Goal: Transaction & Acquisition: Purchase product/service

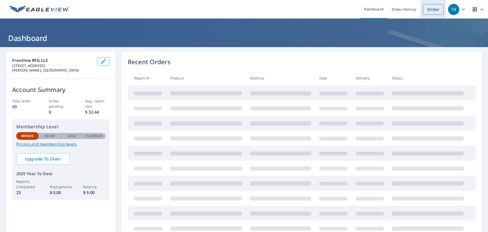
click at [430, 8] on link "Order" at bounding box center [433, 9] width 21 height 11
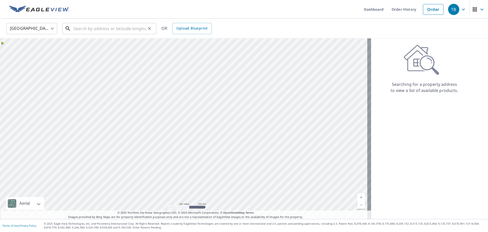
click at [81, 29] on input "text" at bounding box center [110, 28] width 72 height 14
paste input "[STREET_ADDRESS][PERSON_NAME][PERSON_NAME]"
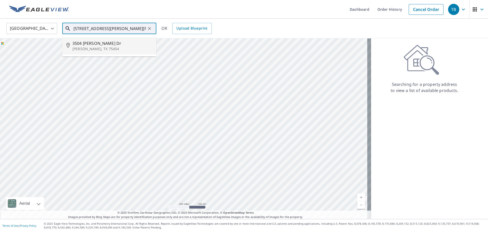
click at [83, 43] on span "3504 [PERSON_NAME] Dr" at bounding box center [112, 43] width 80 height 6
type input "[STREET_ADDRESS][PERSON_NAME][PERSON_NAME]"
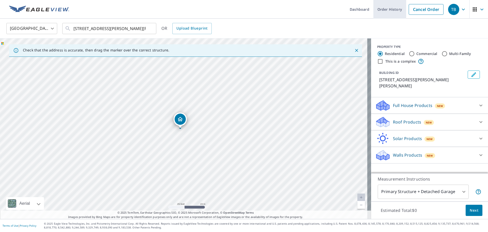
click at [381, 9] on link "Order History" at bounding box center [390, 9] width 33 height 19
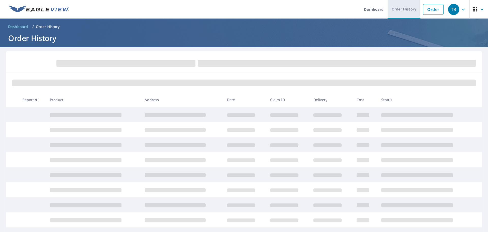
click at [403, 8] on link "Order History" at bounding box center [404, 9] width 33 height 19
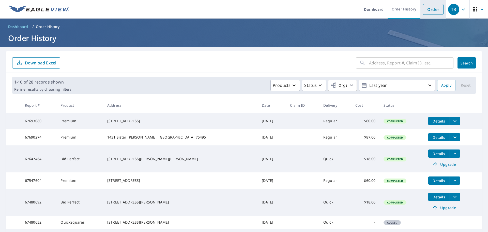
click at [429, 7] on link "Order" at bounding box center [433, 9] width 21 height 11
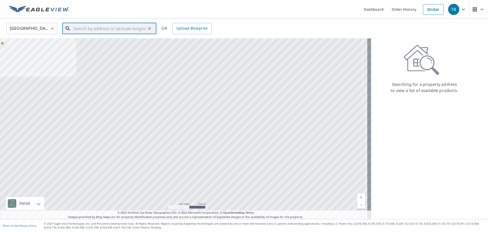
click at [124, 30] on input "text" at bounding box center [110, 28] width 72 height 14
paste input "[STREET_ADDRESS][PERSON_NAME][PERSON_NAME]"
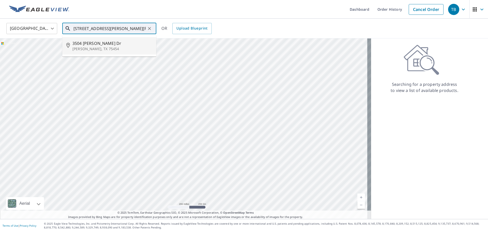
click at [98, 44] on span "3504 [PERSON_NAME] Dr" at bounding box center [112, 43] width 80 height 6
type input "[STREET_ADDRESS][PERSON_NAME][PERSON_NAME]"
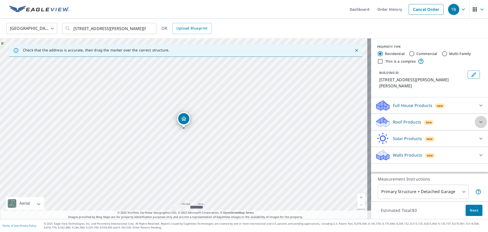
click at [478, 119] on icon at bounding box center [481, 122] width 6 height 6
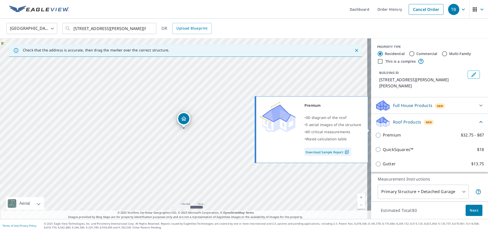
click at [392, 132] on p "Premium" at bounding box center [392, 135] width 18 height 6
click at [383, 132] on input "Premium $32.75 - $87" at bounding box center [379, 135] width 8 height 6
checkbox input "true"
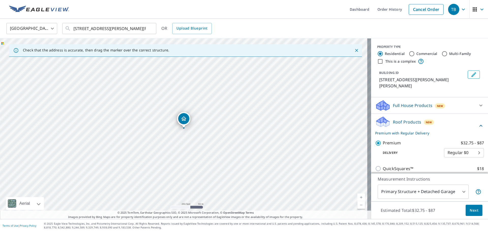
click at [472, 210] on span "Next" at bounding box center [474, 210] width 9 height 6
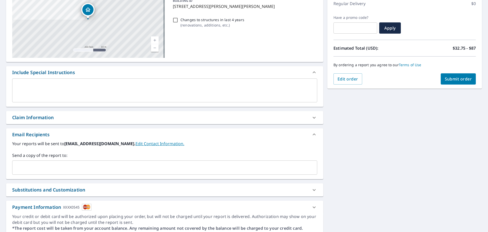
scroll to position [76, 0]
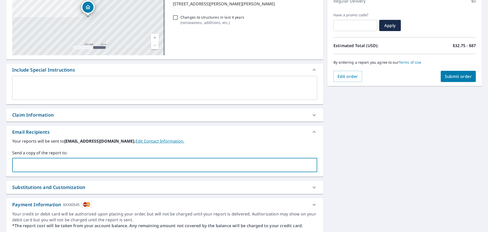
click at [24, 162] on input "text" at bounding box center [160, 165] width 293 height 10
type input "drei"
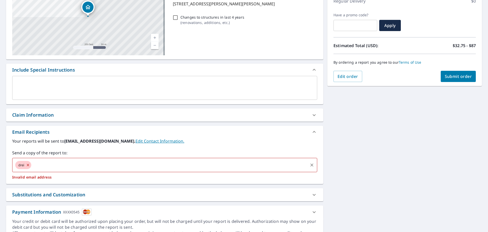
click at [28, 164] on icon at bounding box center [28, 165] width 4 height 6
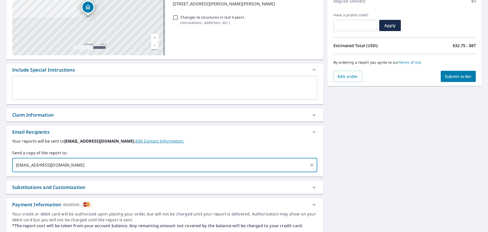
type input "[EMAIL_ADDRESS][DOMAIN_NAME],"
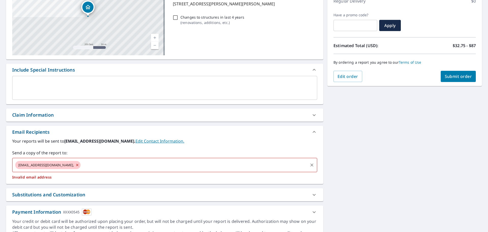
click at [74, 165] on span "[EMAIL_ADDRESS][DOMAIN_NAME]," at bounding box center [46, 165] width 62 height 5
click at [73, 165] on span "[EMAIL_ADDRESS][DOMAIN_NAME]," at bounding box center [46, 165] width 62 height 5
click at [78, 165] on icon at bounding box center [77, 165] width 4 height 6
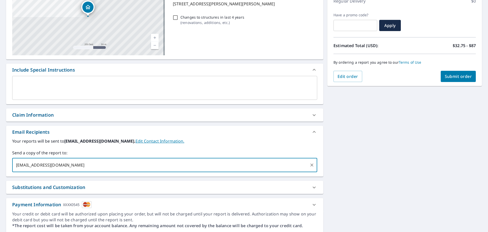
type input "[EMAIL_ADDRESS][DOMAIN_NAME]"
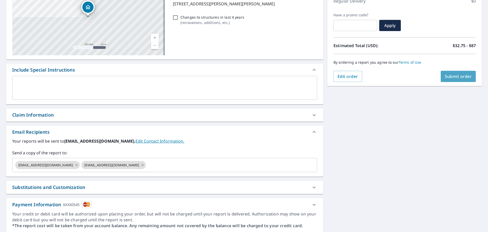
click at [455, 76] on span "Submit order" at bounding box center [458, 77] width 27 height 6
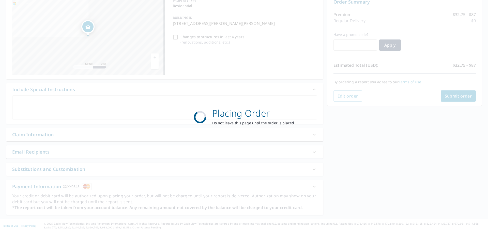
scroll to position [57, 0]
